Goal: Task Accomplishment & Management: Complete application form

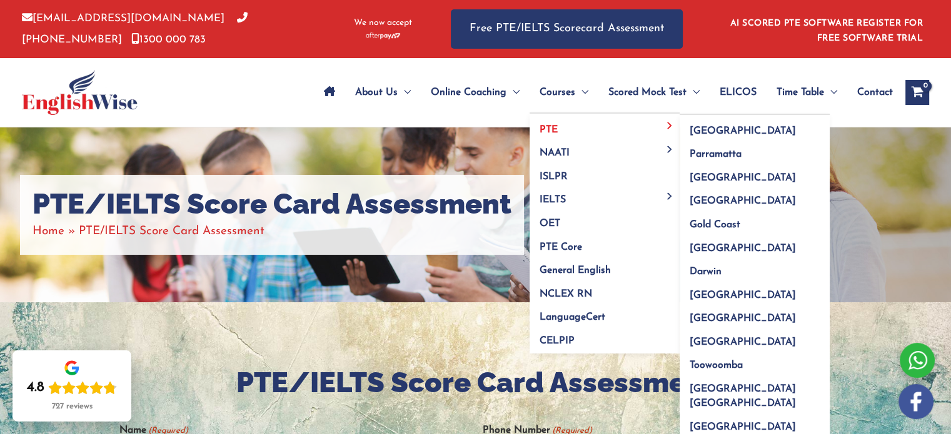
click at [551, 125] on span "PTE" at bounding box center [548, 130] width 18 height 10
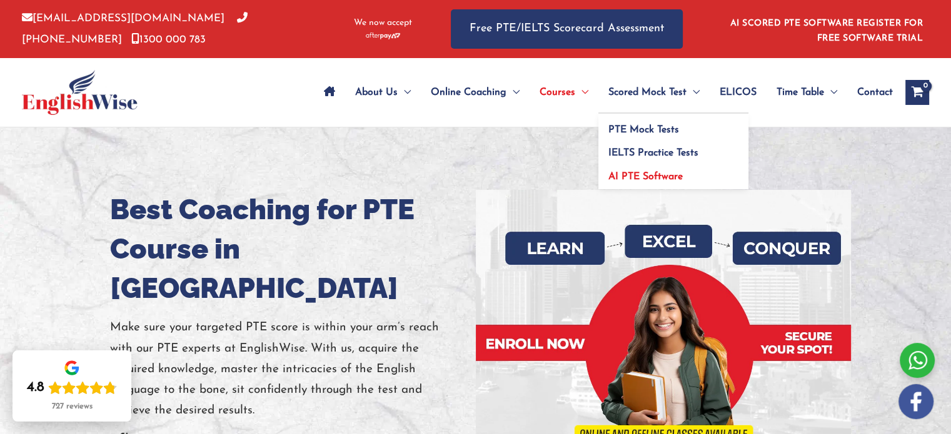
click at [648, 180] on span "AI PTE Software" at bounding box center [645, 177] width 74 height 10
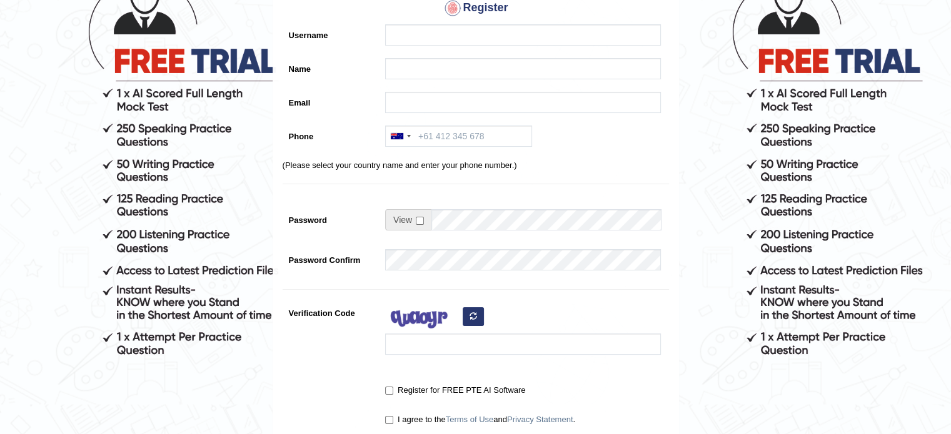
scroll to position [72, 0]
